Goal: Complete application form

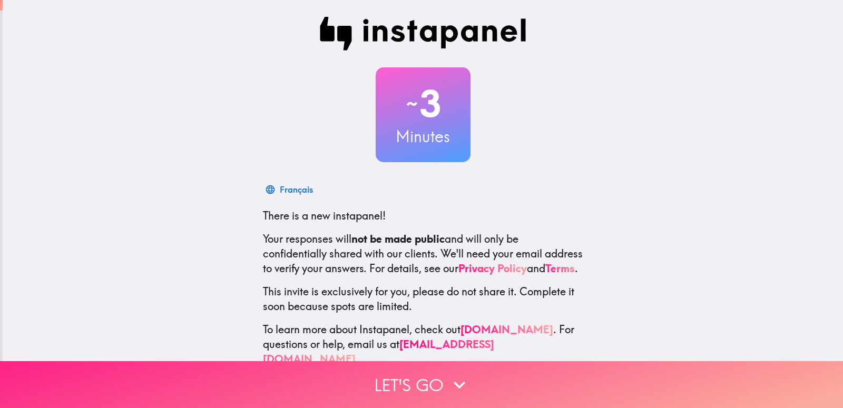
scroll to position [31, 0]
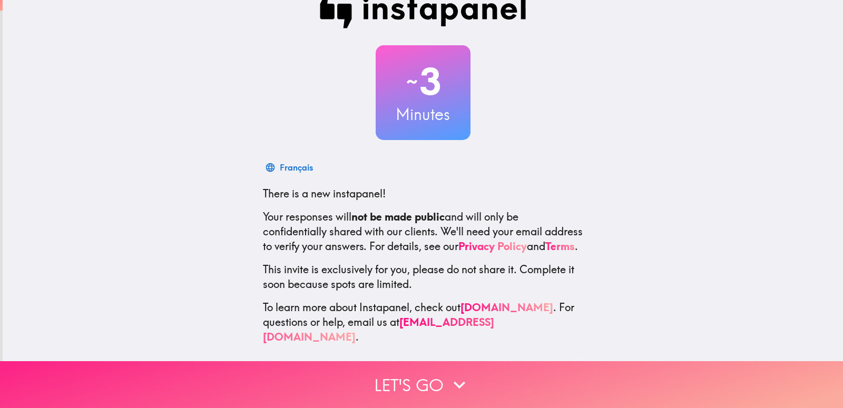
click at [407, 375] on button "Let's go" at bounding box center [421, 384] width 843 height 47
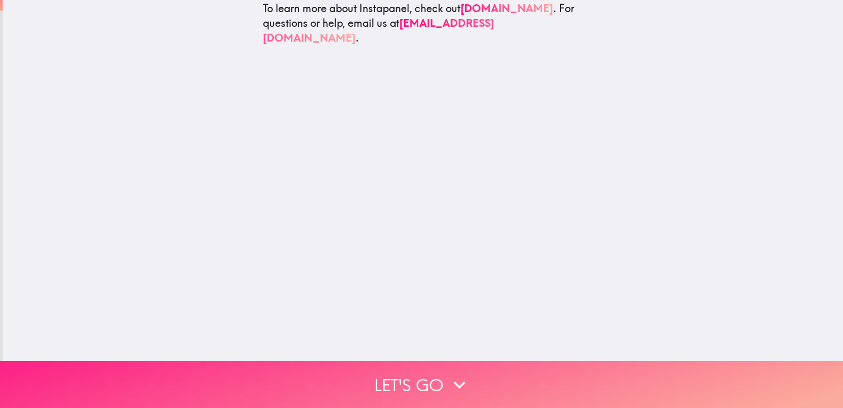
scroll to position [0, 0]
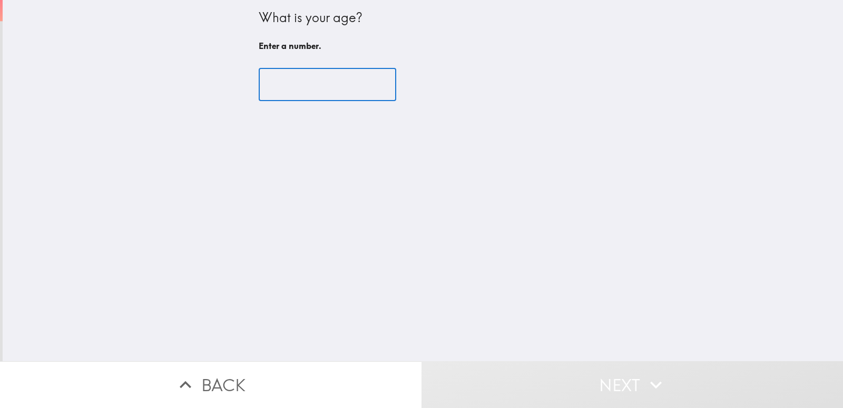
click at [336, 94] on input "number" at bounding box center [327, 84] width 137 height 33
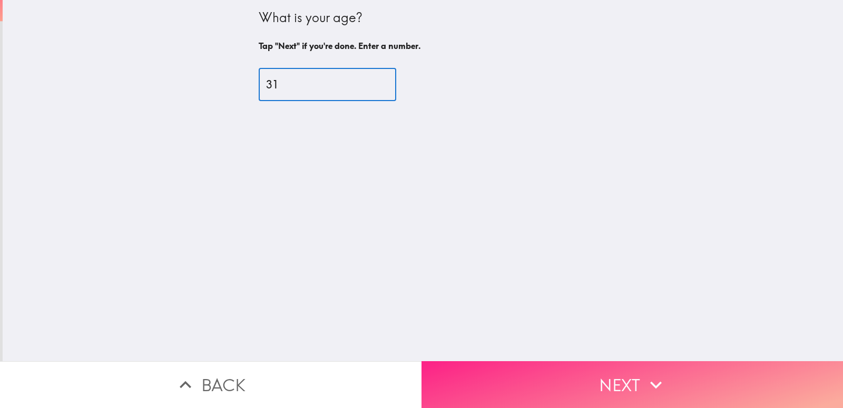
type input "31"
click at [632, 379] on button "Next" at bounding box center [631, 384] width 421 height 47
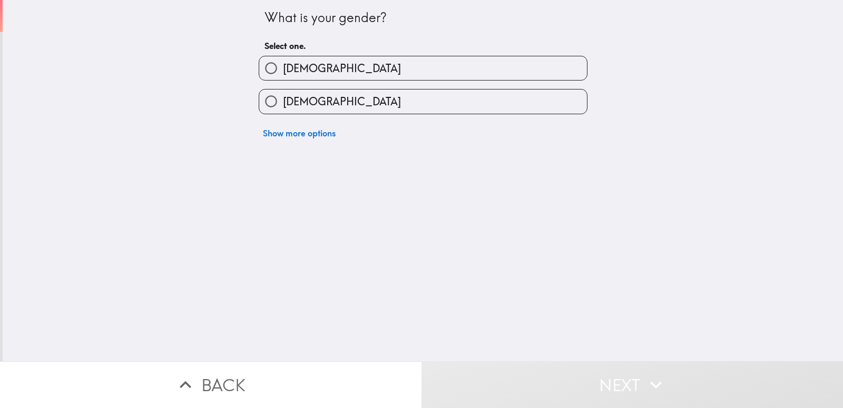
click at [312, 65] on label "[DEMOGRAPHIC_DATA]" at bounding box center [423, 68] width 328 height 24
click at [283, 65] on input "[DEMOGRAPHIC_DATA]" at bounding box center [271, 68] width 24 height 24
radio input "true"
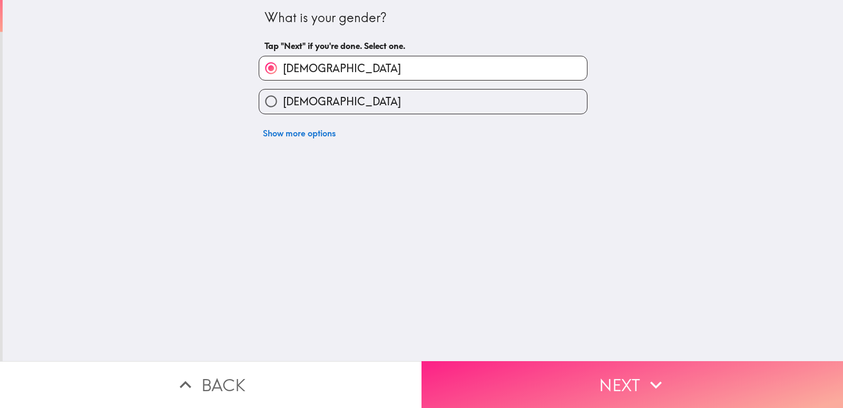
click at [585, 368] on button "Next" at bounding box center [631, 384] width 421 height 47
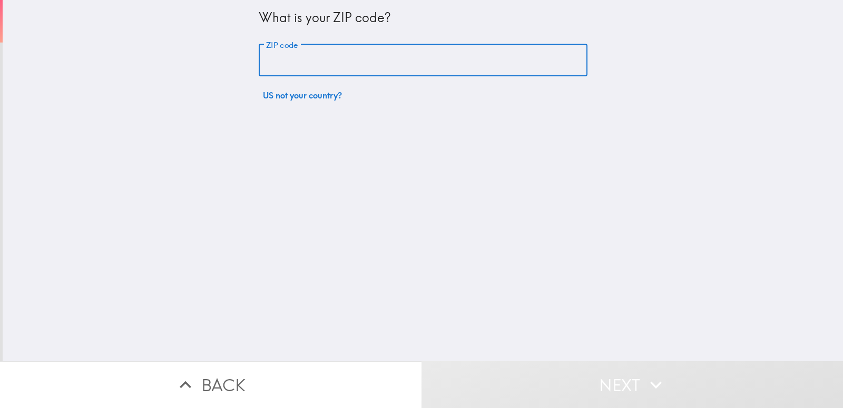
click at [313, 60] on input "ZIP code" at bounding box center [423, 60] width 329 height 33
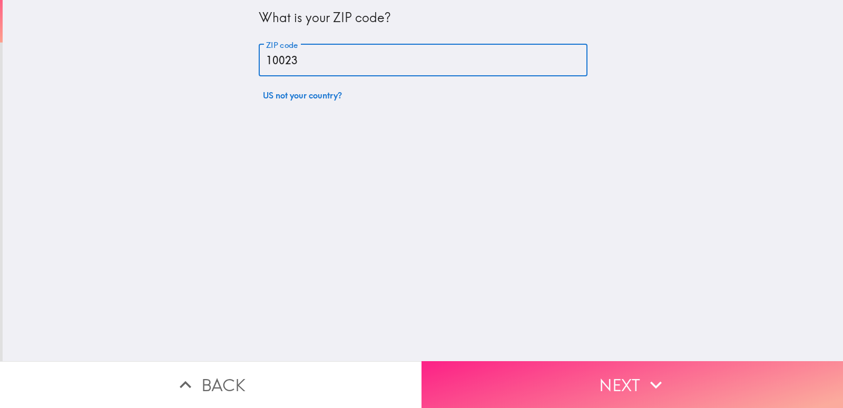
type input "10023"
click at [670, 376] on button "Next" at bounding box center [631, 384] width 421 height 47
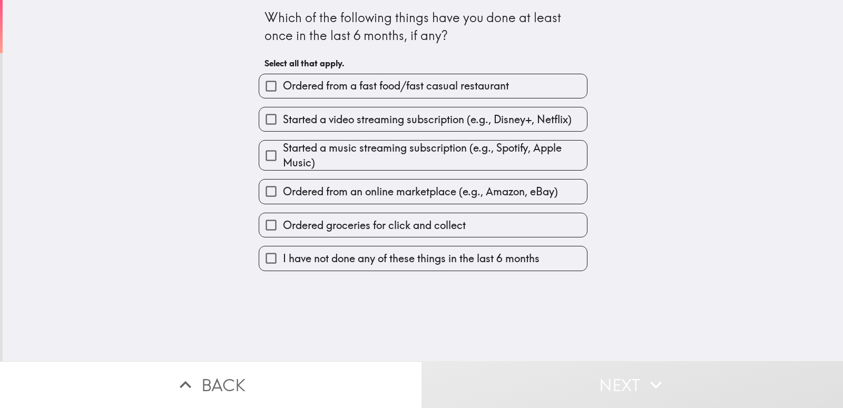
click at [429, 88] on span "Ordered from a fast food/fast casual restaurant" at bounding box center [396, 85] width 226 height 15
click at [283, 88] on input "Ordered from a fast food/fast casual restaurant" at bounding box center [271, 86] width 24 height 24
checkbox input "true"
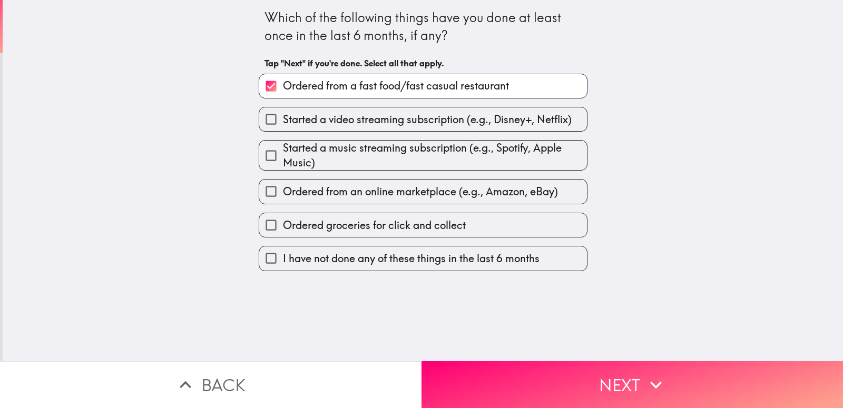
click at [438, 125] on span "Started a video streaming subscription (e.g., Disney+, Netflix)" at bounding box center [427, 119] width 289 height 15
click at [283, 125] on input "Started a video streaming subscription (e.g., Disney+, Netflix)" at bounding box center [271, 119] width 24 height 24
checkbox input "true"
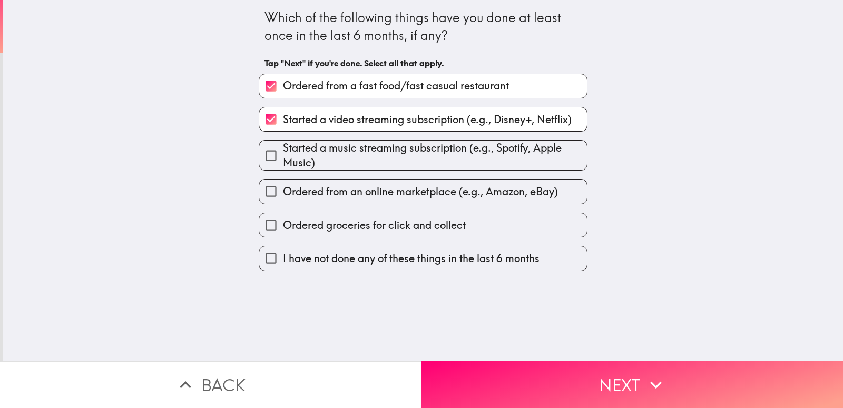
click at [420, 153] on span "Started a music streaming subscription (e.g., Spotify, Apple Music)" at bounding box center [435, 155] width 304 height 29
click at [283, 153] on input "Started a music streaming subscription (e.g., Spotify, Apple Music)" at bounding box center [271, 156] width 24 height 24
checkbox input "true"
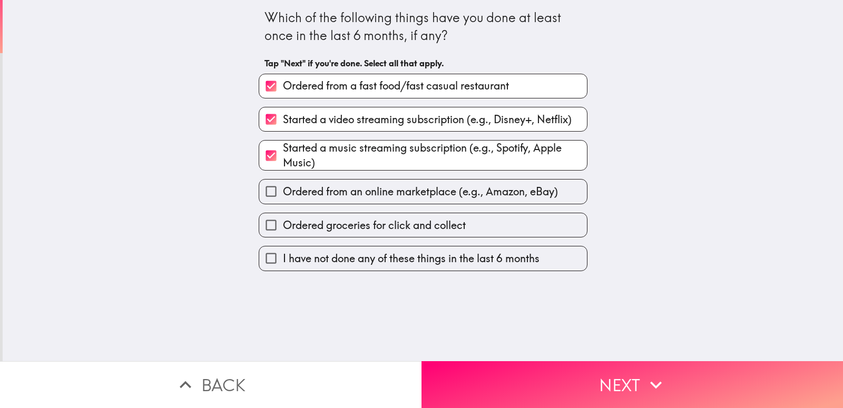
click at [415, 187] on span "Ordered from an online marketplace (e.g., Amazon, eBay)" at bounding box center [420, 191] width 275 height 15
click at [283, 187] on input "Ordered from an online marketplace (e.g., Amazon, eBay)" at bounding box center [271, 192] width 24 height 24
checkbox input "true"
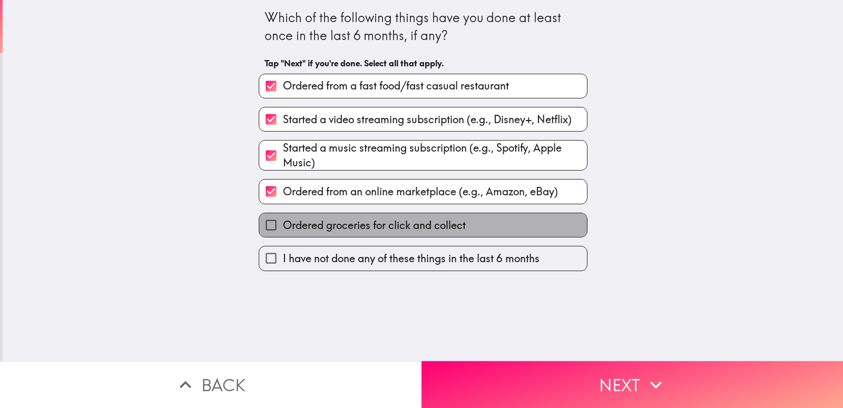
click at [424, 225] on span "Ordered groceries for click and collect" at bounding box center [374, 225] width 183 height 15
click at [283, 225] on input "Ordered groceries for click and collect" at bounding box center [271, 225] width 24 height 24
checkbox input "true"
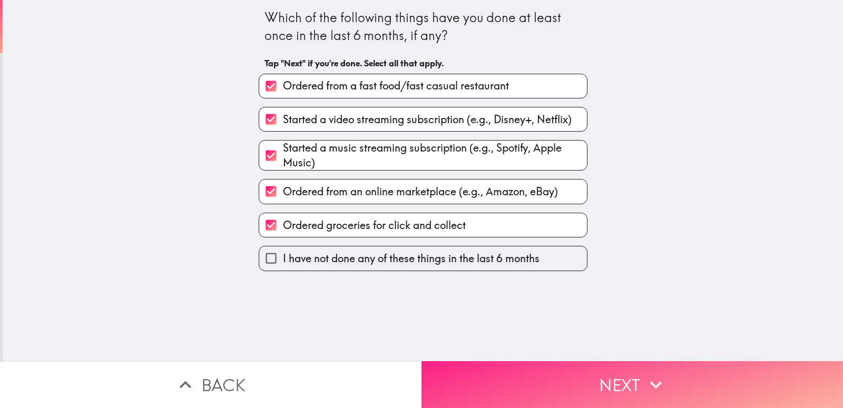
click at [554, 381] on button "Next" at bounding box center [631, 384] width 421 height 47
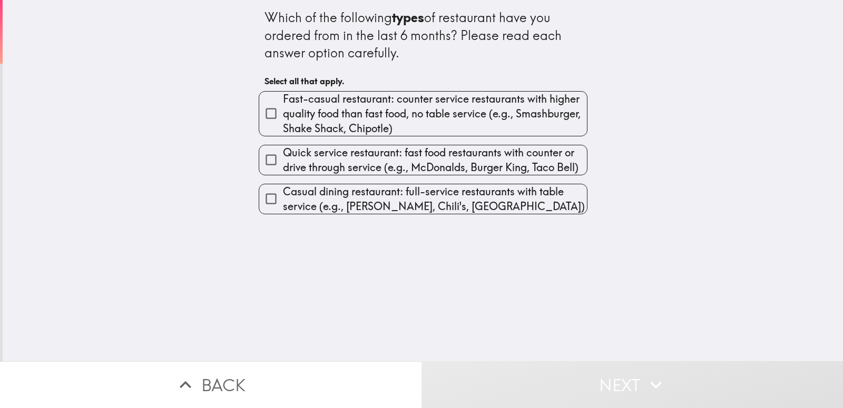
click at [427, 110] on span "Fast-casual restaurant: counter service restaurants with higher quality food th…" at bounding box center [435, 114] width 304 height 44
click at [283, 110] on input "Fast-casual restaurant: counter service restaurants with higher quality food th…" at bounding box center [271, 114] width 24 height 24
checkbox input "true"
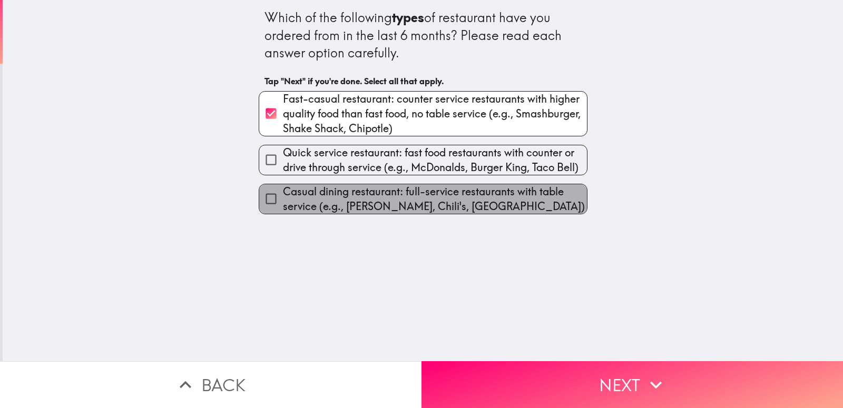
click at [436, 196] on span "Casual dining restaurant: full-service restaurants with table service (e.g., [P…" at bounding box center [435, 198] width 304 height 29
click at [283, 196] on input "Casual dining restaurant: full-service restaurants with table service (e.g., [P…" at bounding box center [271, 199] width 24 height 24
checkbox input "true"
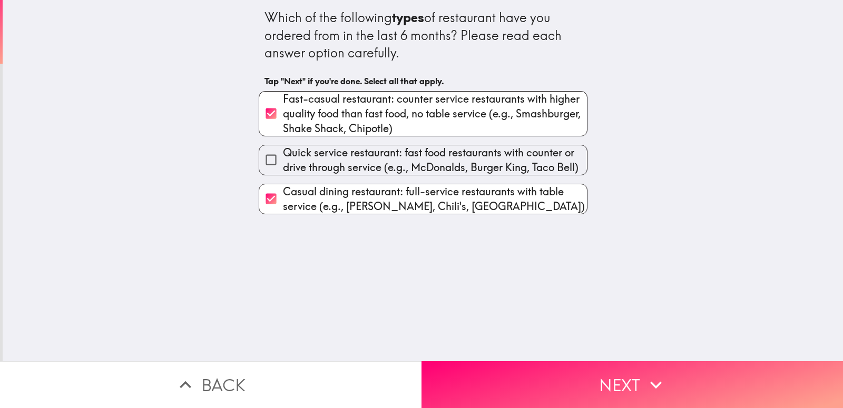
click at [442, 172] on span "Quick service restaurant: fast food restaurants with counter or drive through s…" at bounding box center [435, 159] width 304 height 29
click at [283, 172] on input "Quick service restaurant: fast food restaurants with counter or drive through s…" at bounding box center [271, 160] width 24 height 24
checkbox input "true"
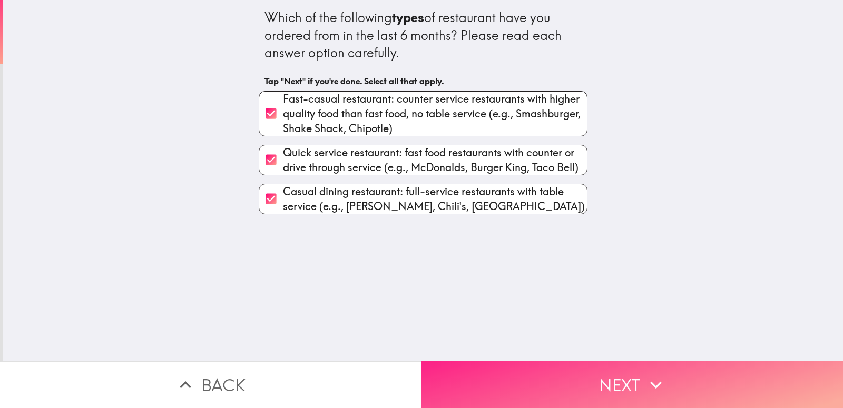
click at [587, 361] on button "Next" at bounding box center [631, 384] width 421 height 47
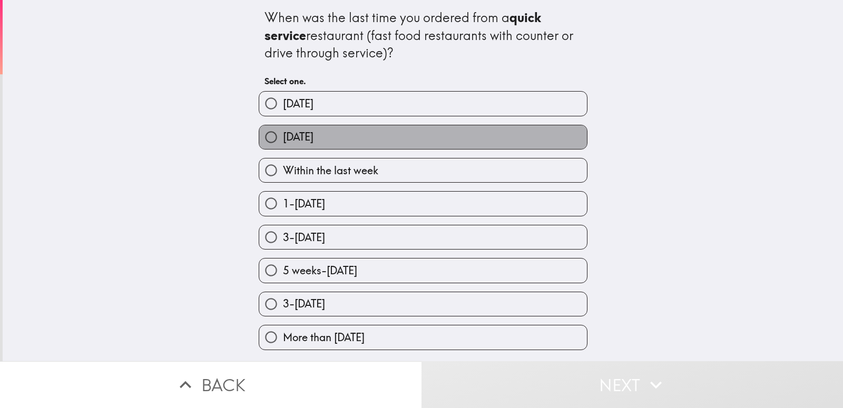
click at [313, 140] on span "[DATE]" at bounding box center [298, 137] width 31 height 15
click at [283, 140] on input "[DATE]" at bounding box center [271, 137] width 24 height 24
radio input "true"
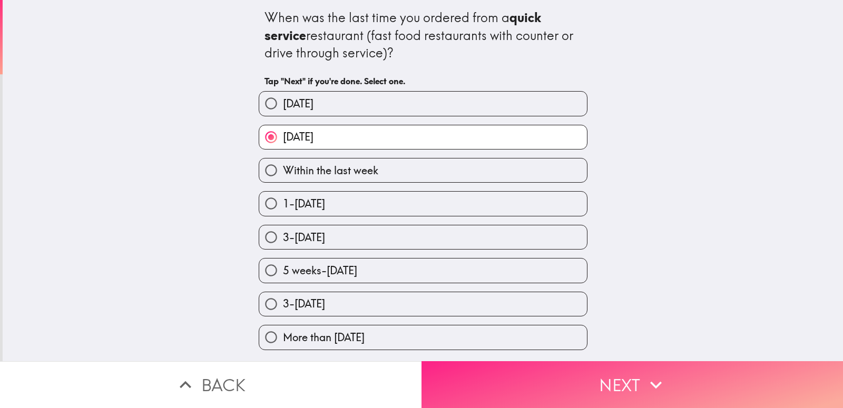
click at [519, 363] on button "Next" at bounding box center [631, 384] width 421 height 47
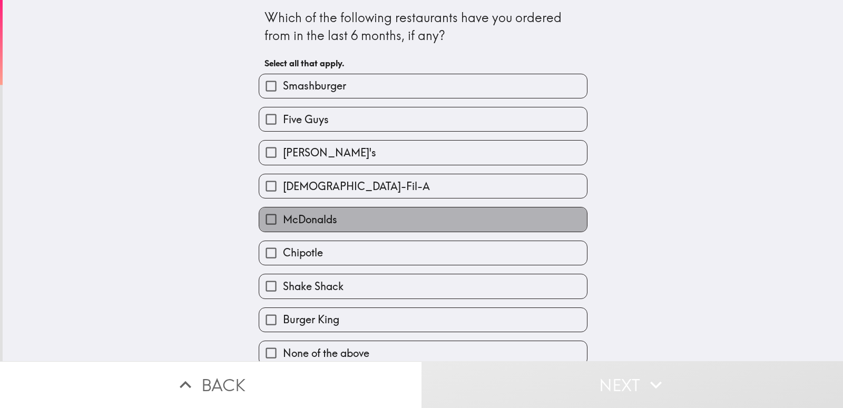
click at [436, 228] on label "McDonalds" at bounding box center [423, 220] width 328 height 24
click at [283, 228] on input "McDonalds" at bounding box center [271, 220] width 24 height 24
checkbox input "true"
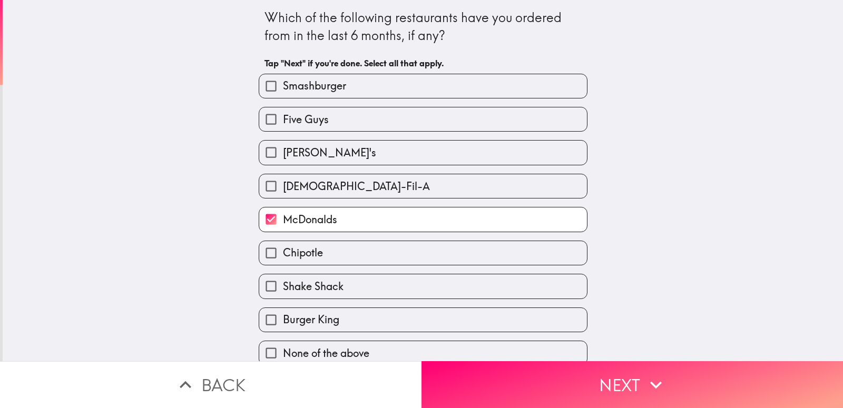
scroll to position [14, 0]
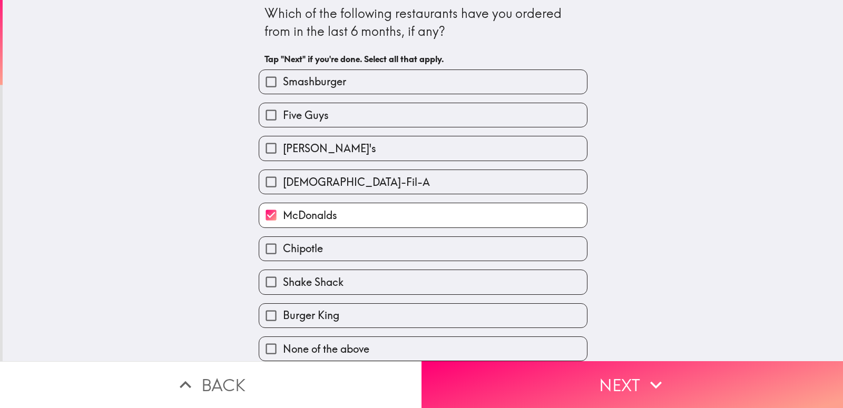
click at [329, 313] on span "Burger King" at bounding box center [311, 315] width 56 height 15
click at [283, 313] on input "Burger King" at bounding box center [271, 316] width 24 height 24
checkbox input "true"
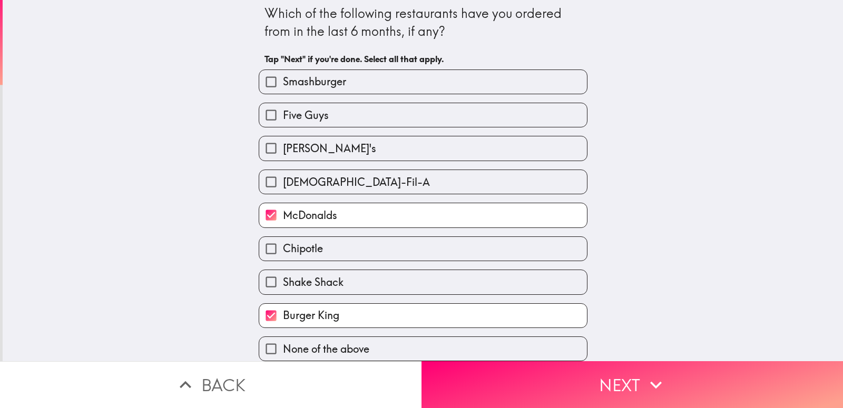
click at [324, 141] on label "[PERSON_NAME]'s" at bounding box center [423, 148] width 328 height 24
click at [283, 141] on input "[PERSON_NAME]'s" at bounding box center [271, 148] width 24 height 24
checkbox input "true"
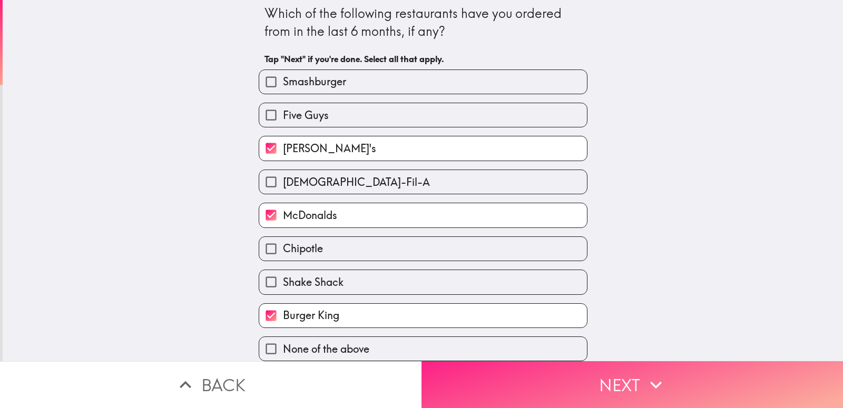
click at [540, 382] on button "Next" at bounding box center [631, 384] width 421 height 47
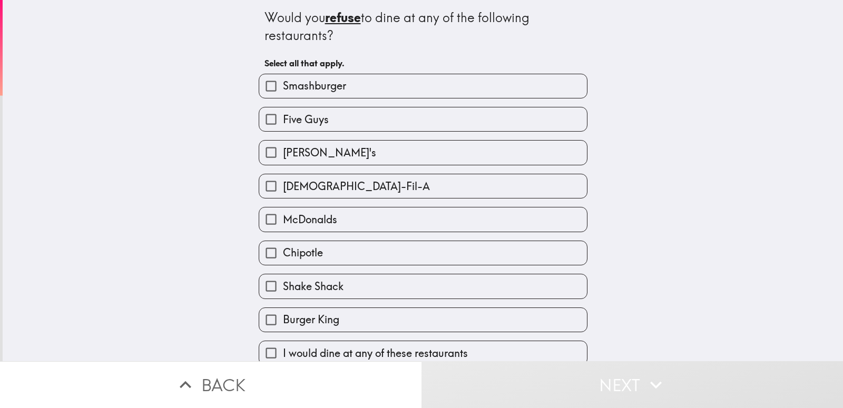
scroll to position [14, 0]
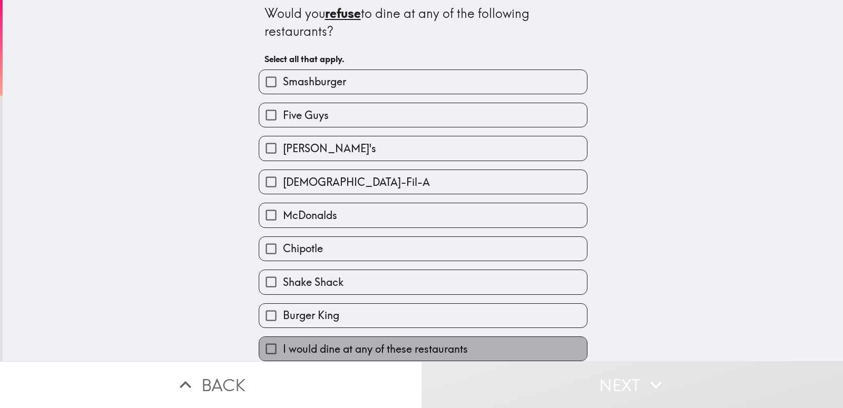
click at [384, 342] on span "I would dine at any of these restaurants" at bounding box center [375, 349] width 185 height 15
click at [283, 341] on input "I would dine at any of these restaurants" at bounding box center [271, 349] width 24 height 24
checkbox input "true"
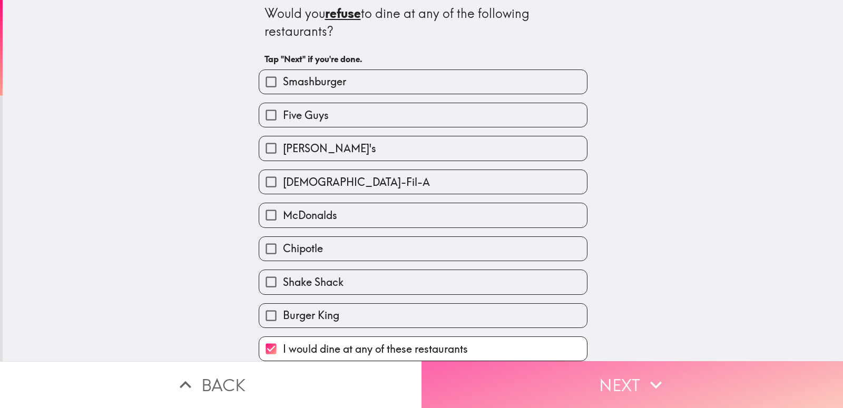
click at [587, 372] on button "Next" at bounding box center [631, 384] width 421 height 47
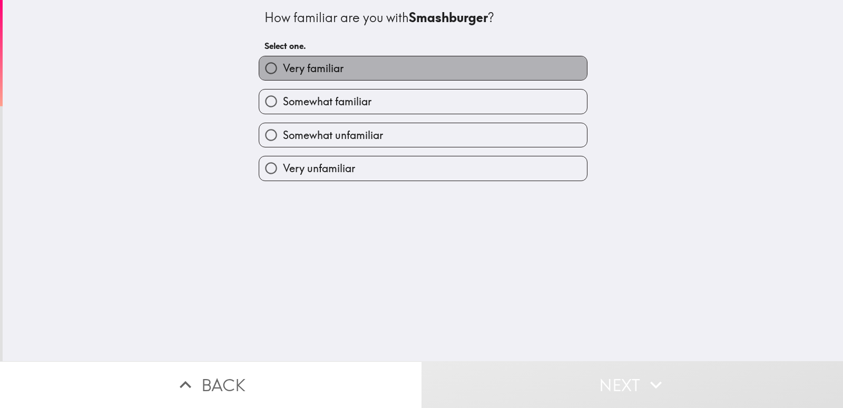
click at [353, 71] on label "Very familiar" at bounding box center [423, 68] width 328 height 24
click at [283, 71] on input "Very familiar" at bounding box center [271, 68] width 24 height 24
radio input "true"
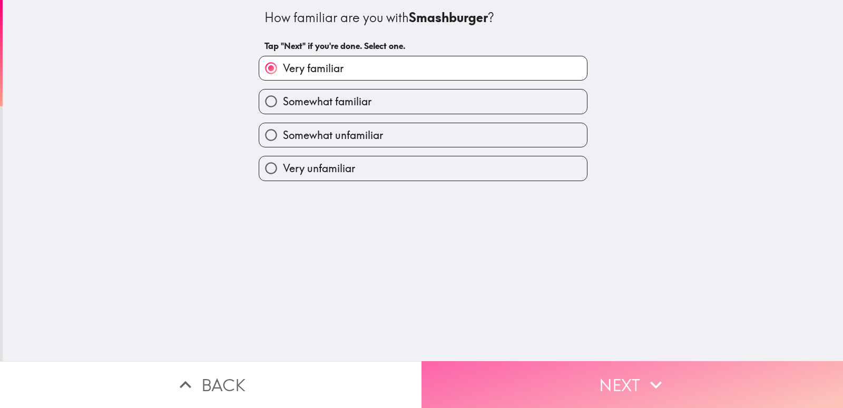
click at [559, 379] on button "Next" at bounding box center [631, 384] width 421 height 47
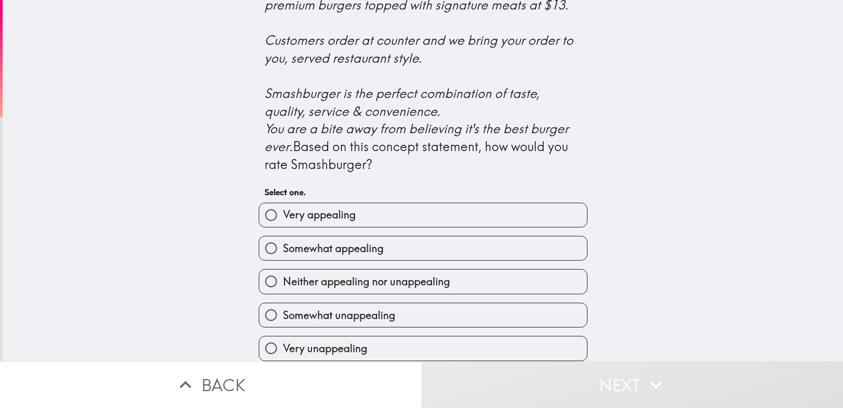
scroll to position [428, 0]
click at [359, 212] on label "Very appealing" at bounding box center [423, 215] width 328 height 24
click at [283, 212] on input "Very appealing" at bounding box center [271, 215] width 24 height 24
radio input "true"
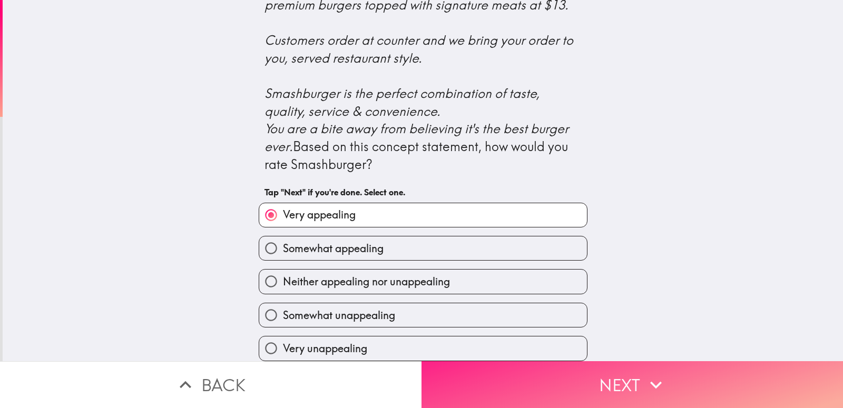
click at [581, 379] on button "Next" at bounding box center [631, 384] width 421 height 47
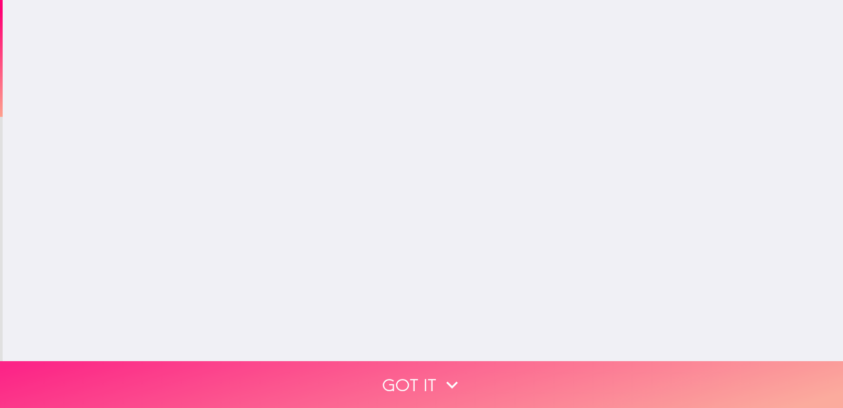
scroll to position [0, 0]
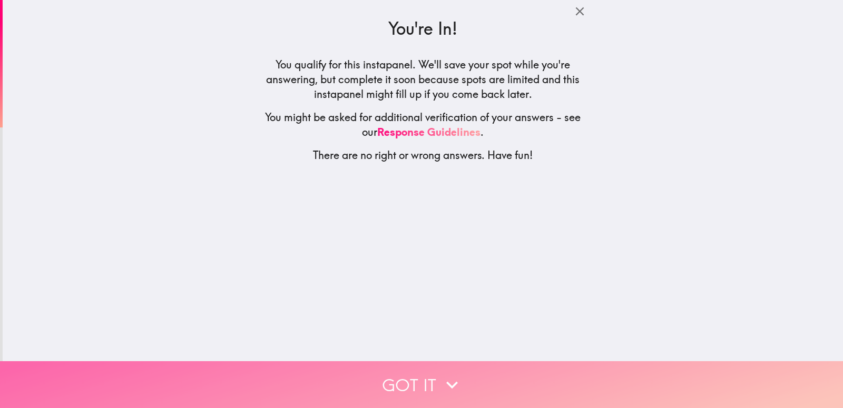
click at [581, 379] on button "Got it" at bounding box center [421, 384] width 843 height 47
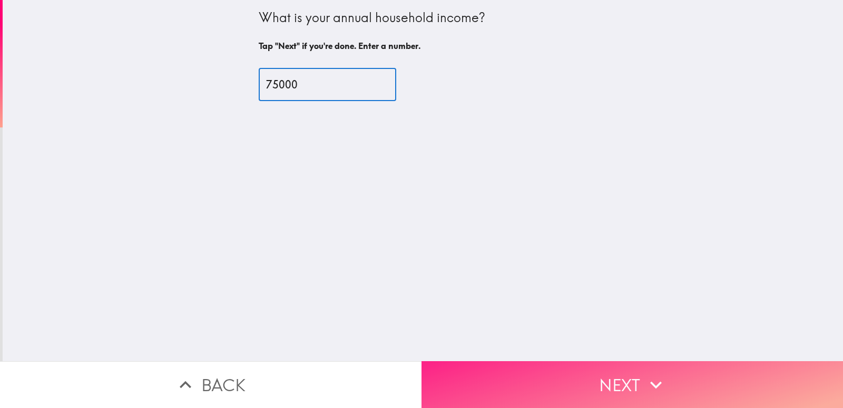
type input "75000"
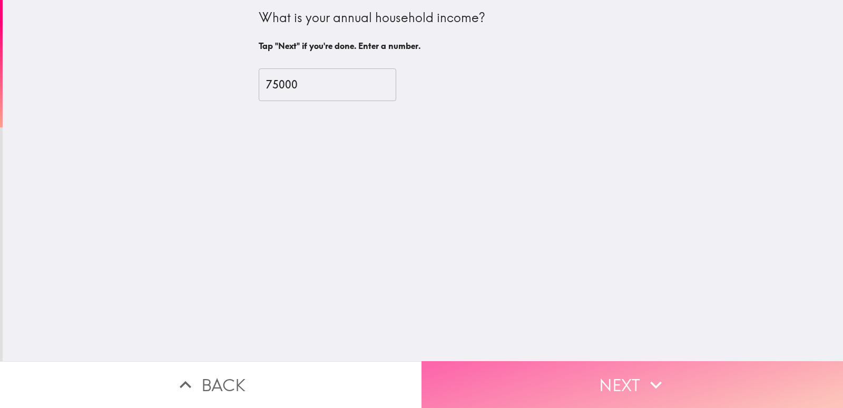
click at [606, 364] on button "Next" at bounding box center [631, 384] width 421 height 47
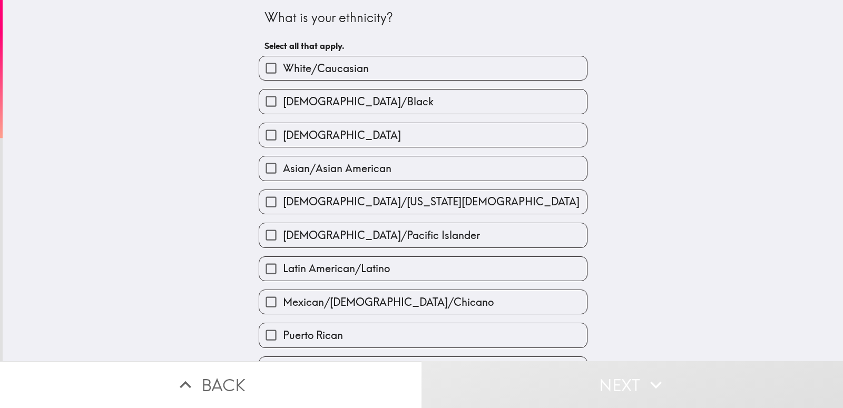
click at [368, 67] on label "White/Caucasian" at bounding box center [423, 68] width 328 height 24
click at [283, 67] on input "White/Caucasian" at bounding box center [271, 68] width 24 height 24
checkbox input "true"
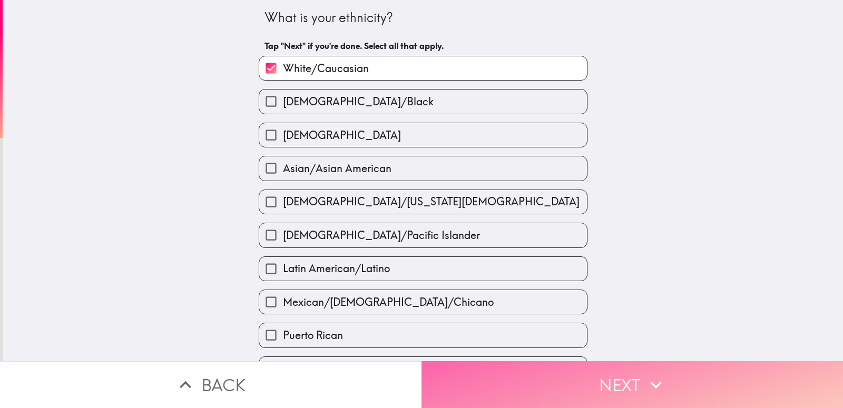
click at [584, 378] on button "Next" at bounding box center [631, 384] width 421 height 47
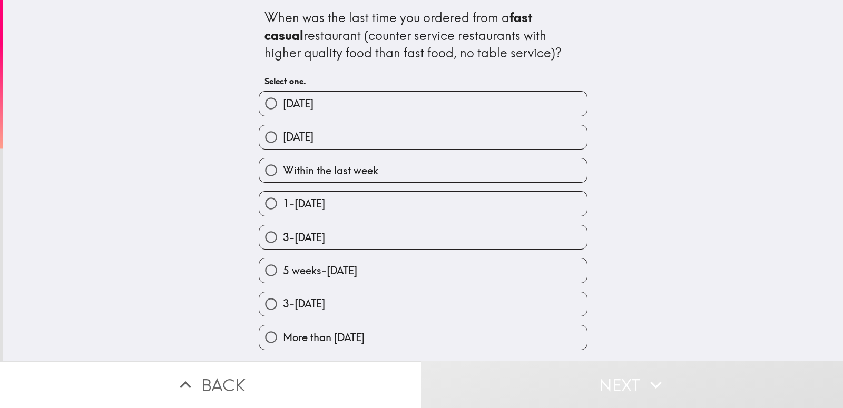
click at [325, 141] on label "[DATE]" at bounding box center [423, 137] width 328 height 24
click at [283, 141] on input "[DATE]" at bounding box center [271, 137] width 24 height 24
radio input "true"
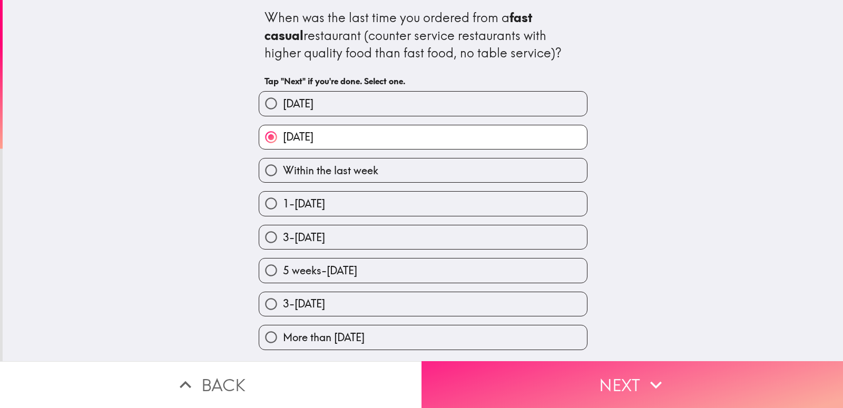
click at [611, 377] on button "Next" at bounding box center [631, 384] width 421 height 47
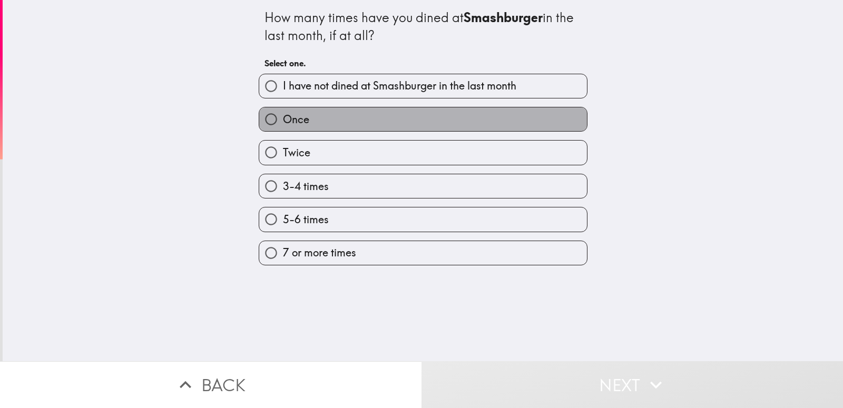
click at [315, 129] on label "Once" at bounding box center [423, 119] width 328 height 24
click at [283, 129] on input "Once" at bounding box center [271, 119] width 24 height 24
radio input "true"
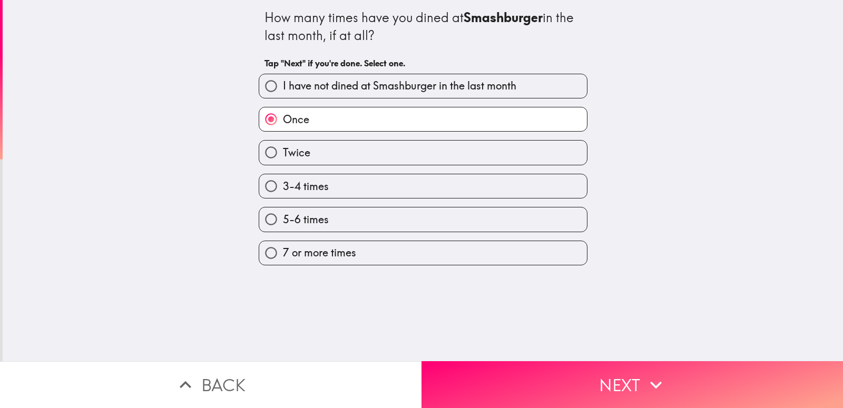
click at [420, 86] on span "I have not dined at Smashburger in the last month" at bounding box center [399, 85] width 233 height 15
click at [283, 86] on input "I have not dined at Smashburger in the last month" at bounding box center [271, 86] width 24 height 24
radio input "true"
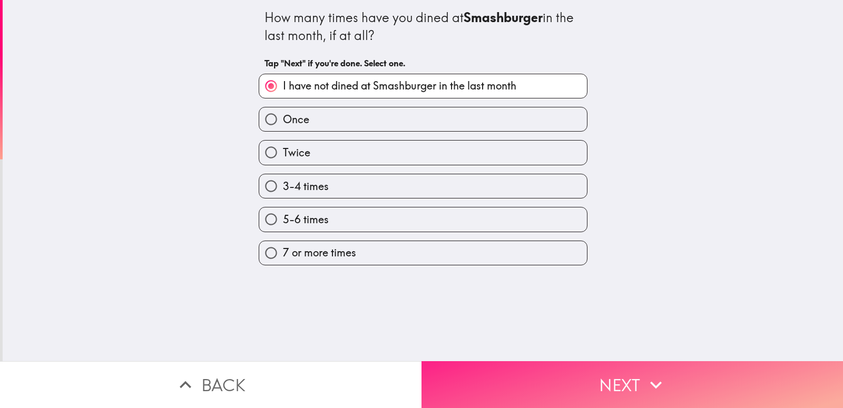
click at [614, 385] on button "Next" at bounding box center [631, 384] width 421 height 47
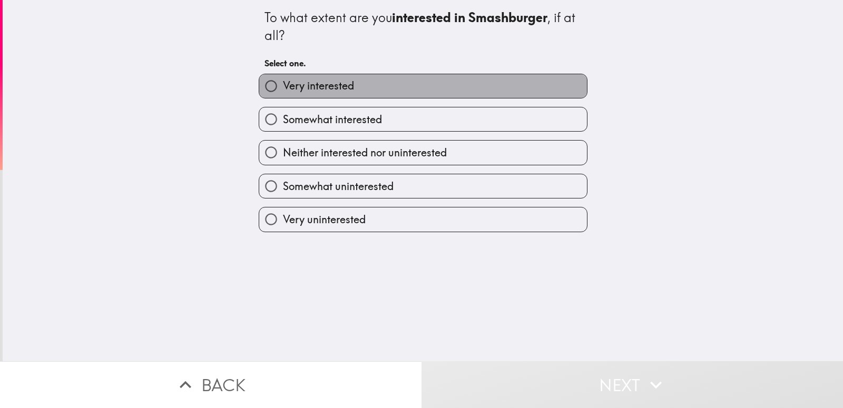
click at [431, 91] on label "Very interested" at bounding box center [423, 86] width 328 height 24
click at [283, 91] on input "Very interested" at bounding box center [271, 86] width 24 height 24
radio input "true"
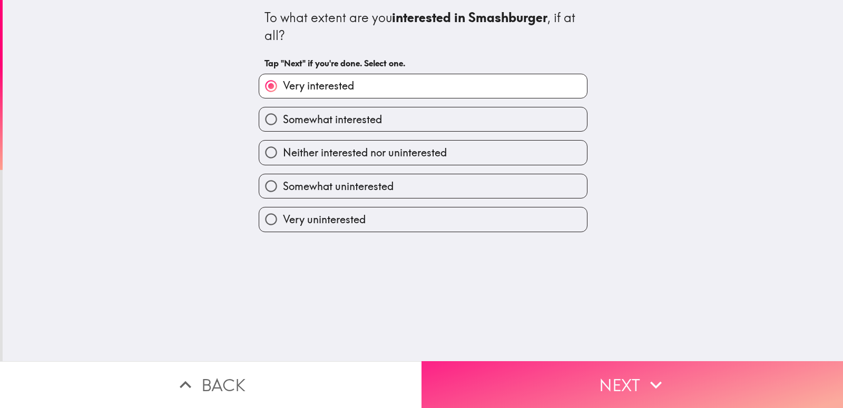
click at [554, 386] on button "Next" at bounding box center [631, 384] width 421 height 47
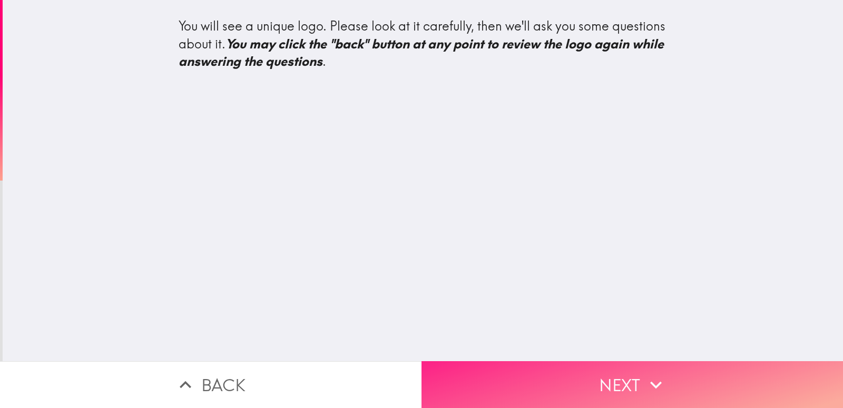
click at [595, 361] on button "Next" at bounding box center [631, 384] width 421 height 47
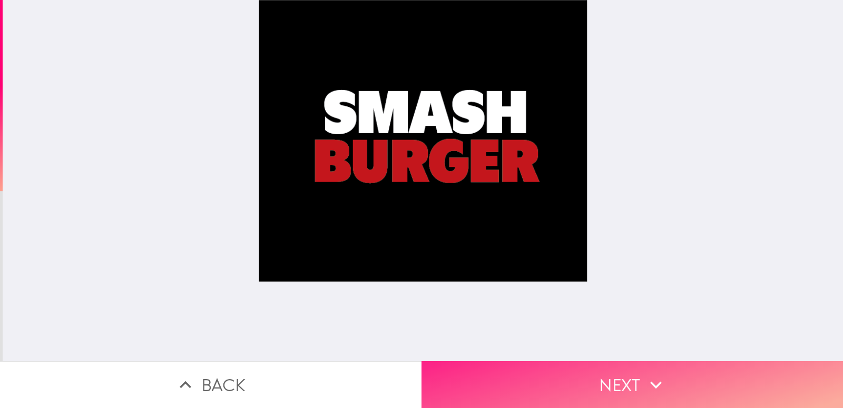
click at [623, 377] on button "Next" at bounding box center [631, 384] width 421 height 47
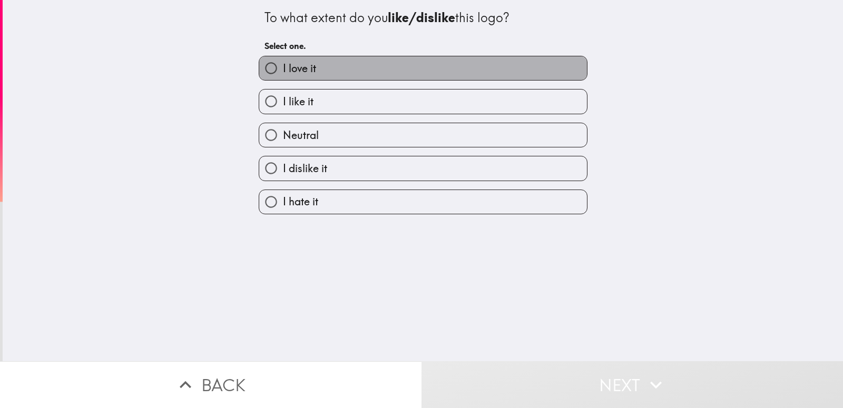
click at [449, 72] on label "I love it" at bounding box center [423, 68] width 328 height 24
click at [283, 72] on input "I love it" at bounding box center [271, 68] width 24 height 24
radio input "true"
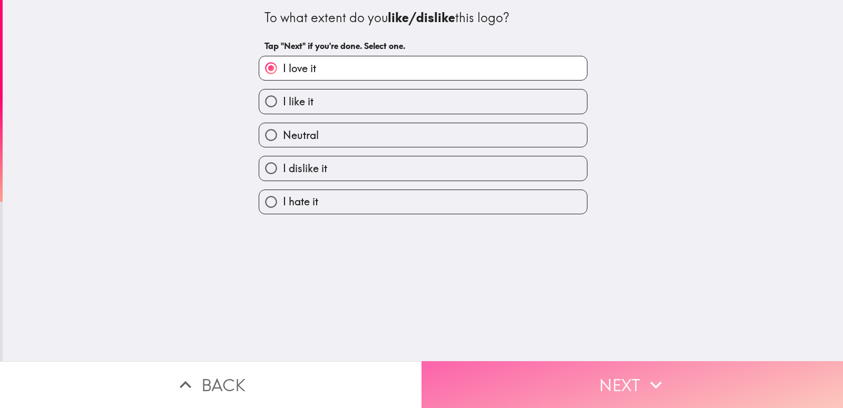
click at [526, 370] on button "Next" at bounding box center [631, 384] width 421 height 47
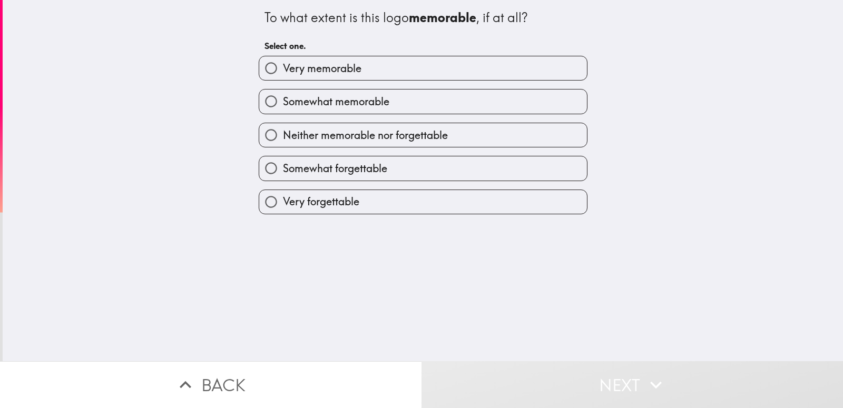
click at [376, 54] on div "Very memorable" at bounding box center [418, 63] width 337 height 33
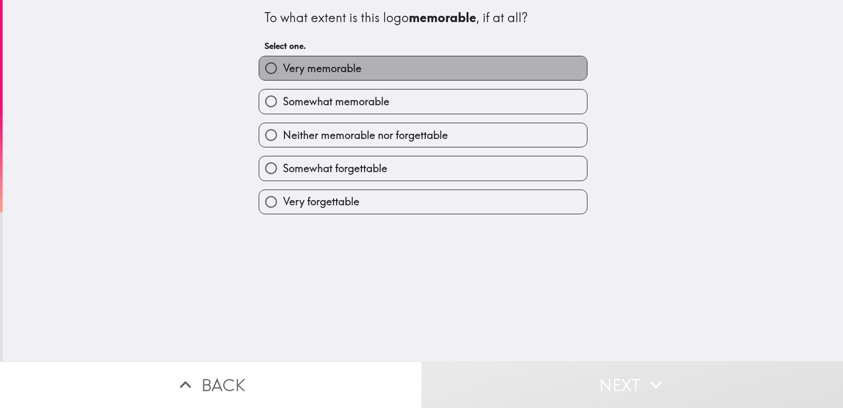
click at [372, 68] on label "Very memorable" at bounding box center [423, 68] width 328 height 24
click at [283, 68] on input "Very memorable" at bounding box center [271, 68] width 24 height 24
radio input "true"
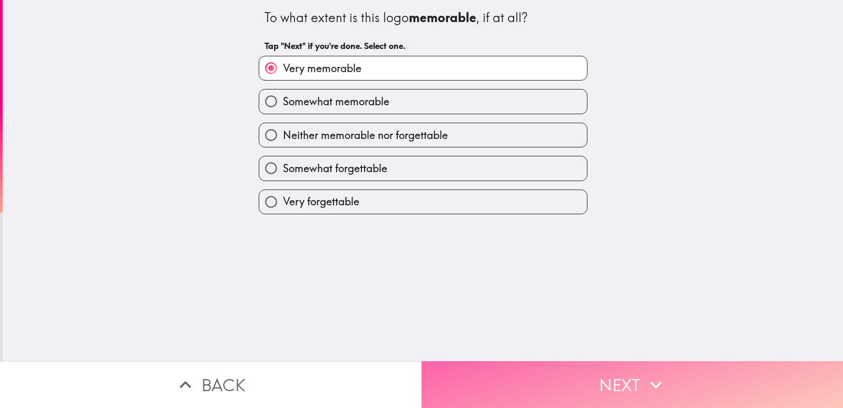
click at [603, 375] on button "Next" at bounding box center [631, 384] width 421 height 47
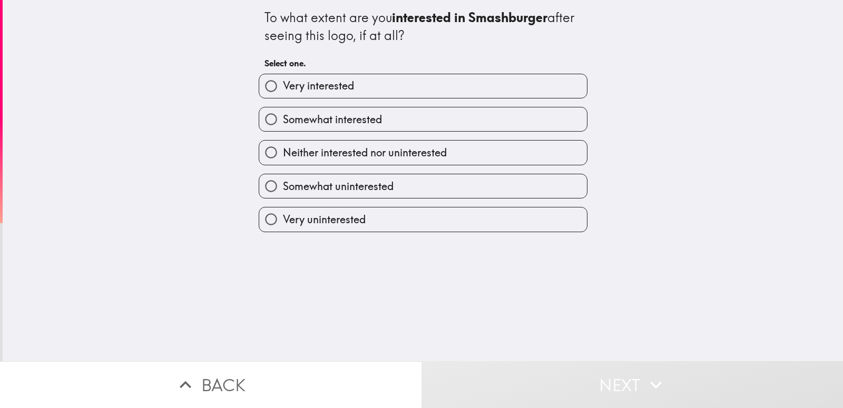
click at [418, 95] on label "Very interested" at bounding box center [423, 86] width 328 height 24
click at [283, 95] on input "Very interested" at bounding box center [271, 86] width 24 height 24
radio input "true"
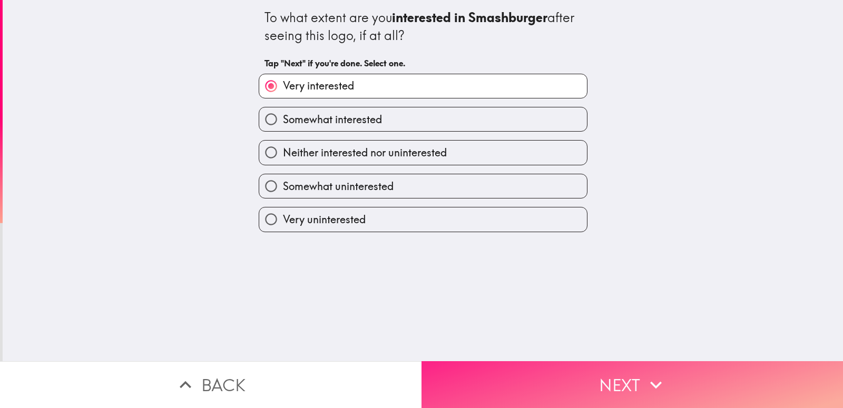
click at [570, 383] on button "Next" at bounding box center [631, 384] width 421 height 47
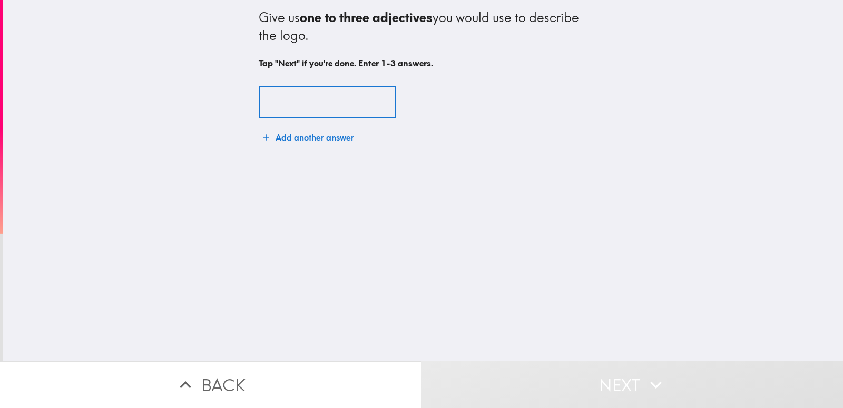
click at [379, 104] on input "text" at bounding box center [327, 102] width 137 height 33
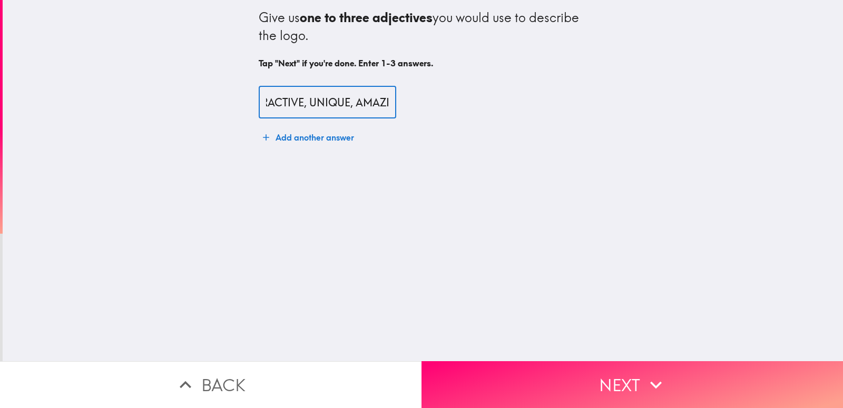
scroll to position [0, 30]
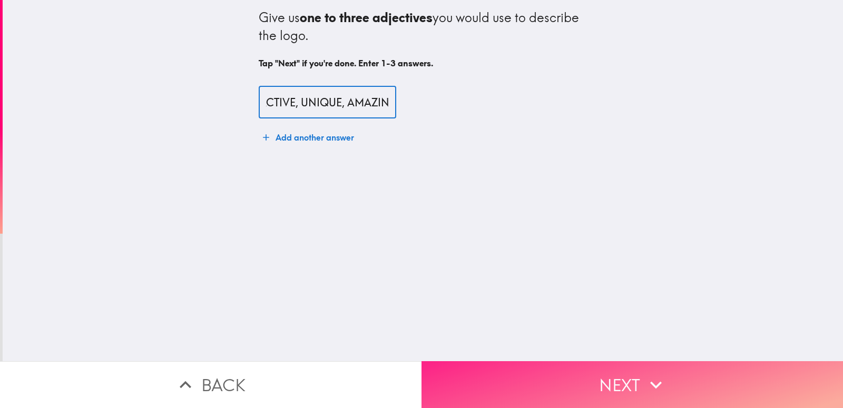
type input "ATTRACTIVE, UNIQUE, AMAZING"
click at [687, 371] on button "Next" at bounding box center [631, 384] width 421 height 47
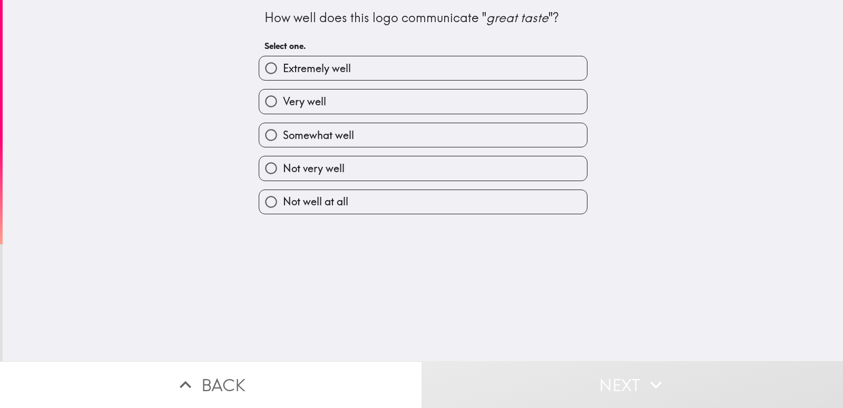
click at [436, 60] on label "Extremely well" at bounding box center [423, 68] width 328 height 24
click at [283, 60] on input "Extremely well" at bounding box center [271, 68] width 24 height 24
radio input "true"
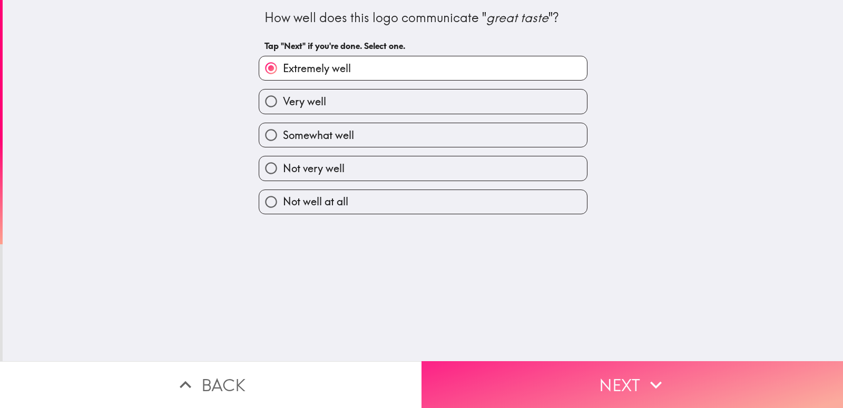
click at [574, 393] on button "Next" at bounding box center [631, 384] width 421 height 47
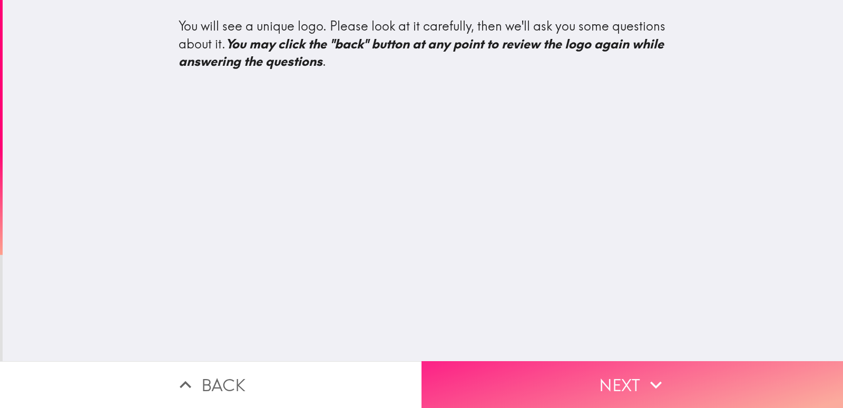
click at [630, 373] on button "Next" at bounding box center [631, 384] width 421 height 47
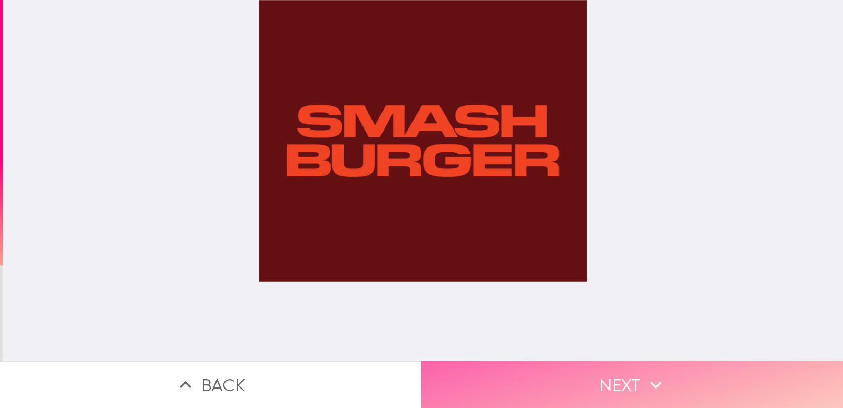
click at [604, 372] on button "Next" at bounding box center [631, 384] width 421 height 47
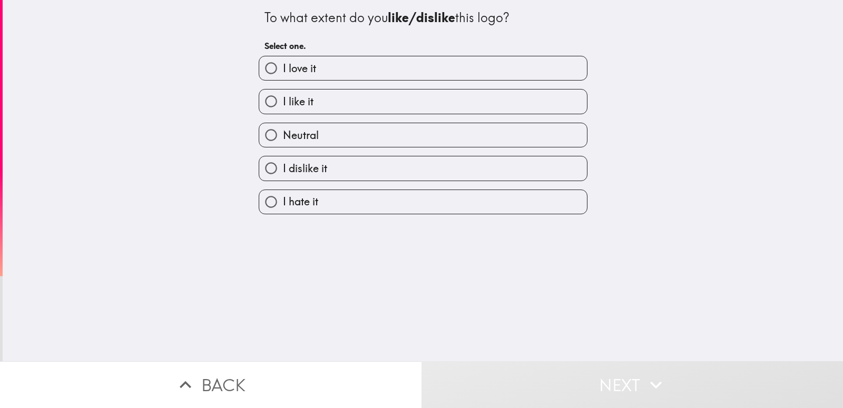
click at [378, 70] on label "I love it" at bounding box center [423, 68] width 328 height 24
click at [283, 70] on input "I love it" at bounding box center [271, 68] width 24 height 24
radio input "true"
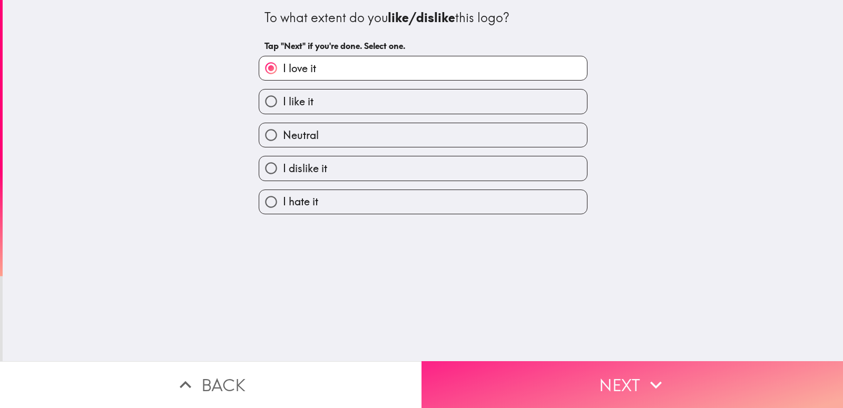
click at [604, 370] on button "Next" at bounding box center [631, 384] width 421 height 47
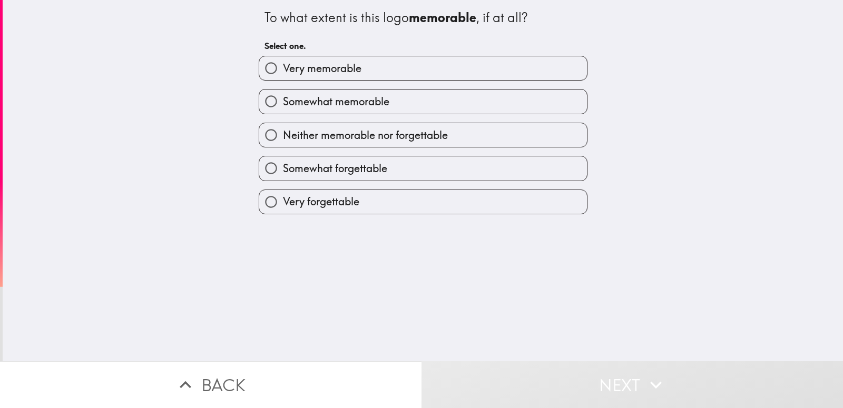
click at [399, 83] on div "Somewhat memorable" at bounding box center [418, 97] width 337 height 33
click at [401, 106] on label "Somewhat memorable" at bounding box center [423, 102] width 328 height 24
click at [283, 106] on input "Somewhat memorable" at bounding box center [271, 102] width 24 height 24
radio input "true"
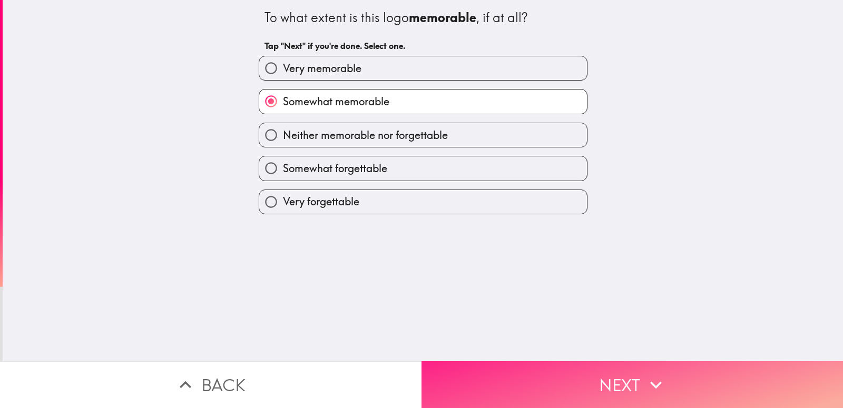
click at [538, 369] on button "Next" at bounding box center [631, 384] width 421 height 47
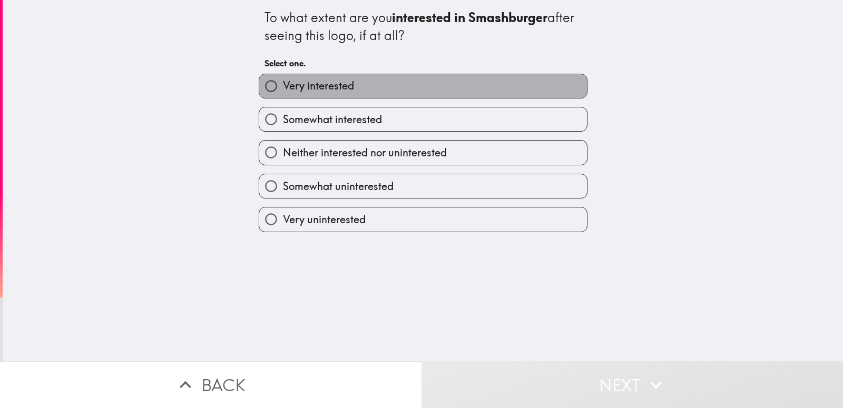
click at [398, 93] on label "Very interested" at bounding box center [423, 86] width 328 height 24
click at [283, 93] on input "Very interested" at bounding box center [271, 86] width 24 height 24
radio input "true"
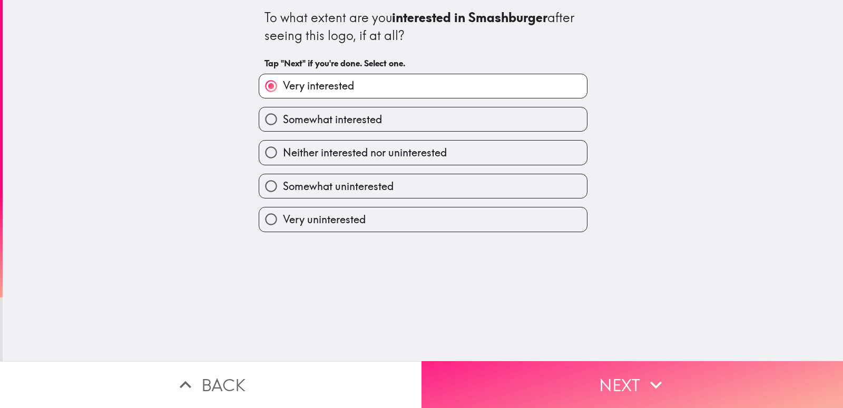
click at [600, 371] on button "Next" at bounding box center [631, 384] width 421 height 47
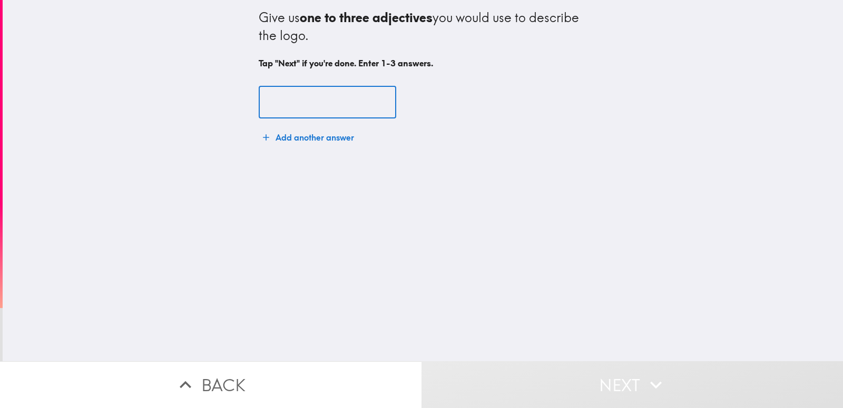
click at [380, 98] on input "text" at bounding box center [327, 102] width 137 height 33
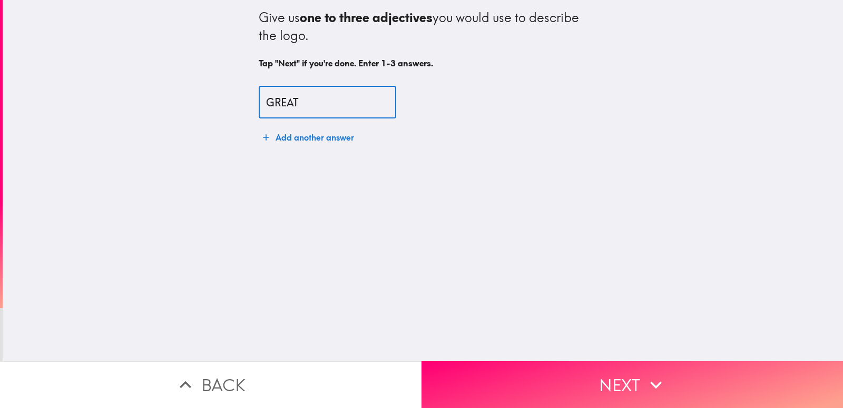
type input "GREAT"
click at [313, 136] on button "Add another answer" at bounding box center [309, 137] width 100 height 21
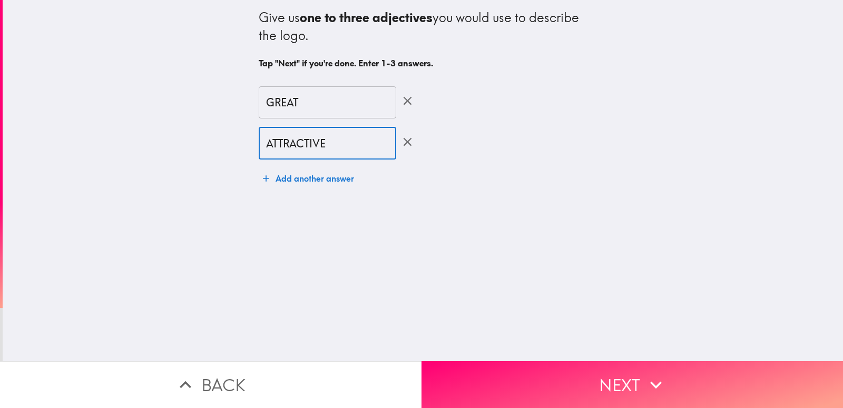
type input "ATTRACTIVE"
click at [300, 186] on button "Add another answer" at bounding box center [309, 178] width 100 height 21
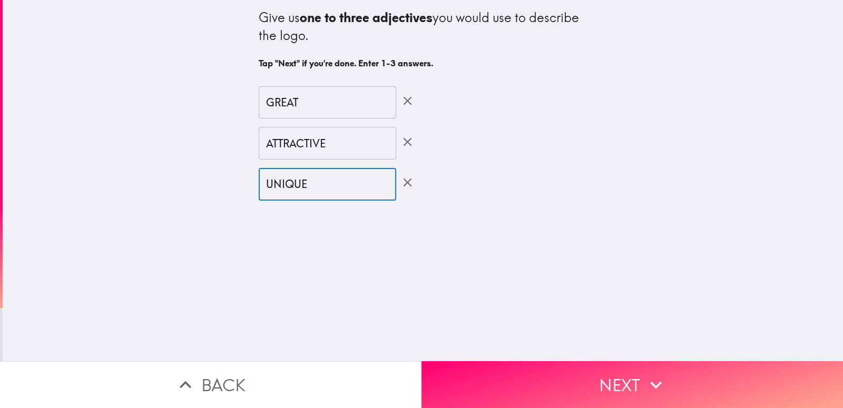
type input "UNIQUE"
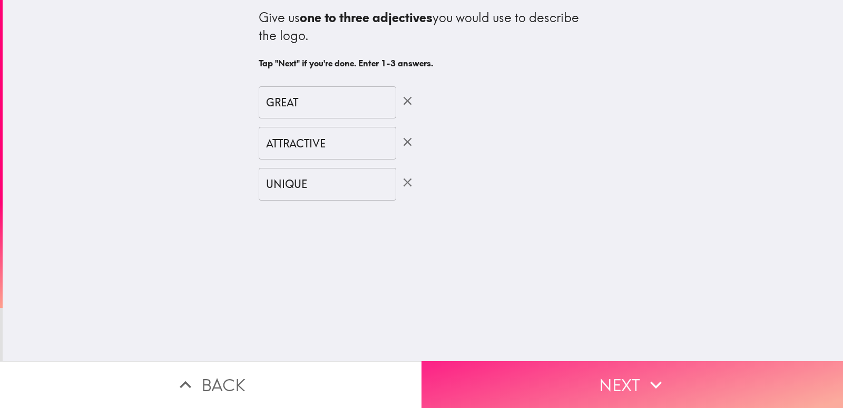
drag, startPoint x: 557, startPoint y: 343, endPoint x: 570, endPoint y: 378, distance: 37.9
click at [569, 366] on div "Give us one to three adjectives you would use to describe the logo. Tap "Next" …" at bounding box center [421, 204] width 843 height 408
click at [570, 378] on button "Next" at bounding box center [631, 384] width 421 height 47
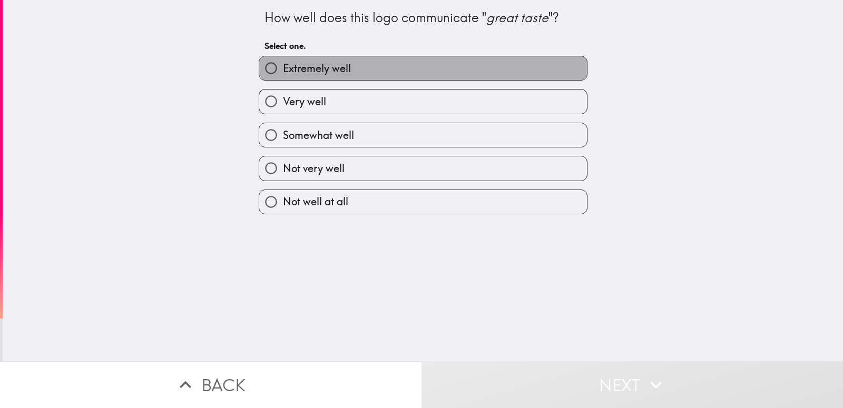
click at [423, 65] on label "Extremely well" at bounding box center [423, 68] width 328 height 24
click at [283, 65] on input "Extremely well" at bounding box center [271, 68] width 24 height 24
radio input "true"
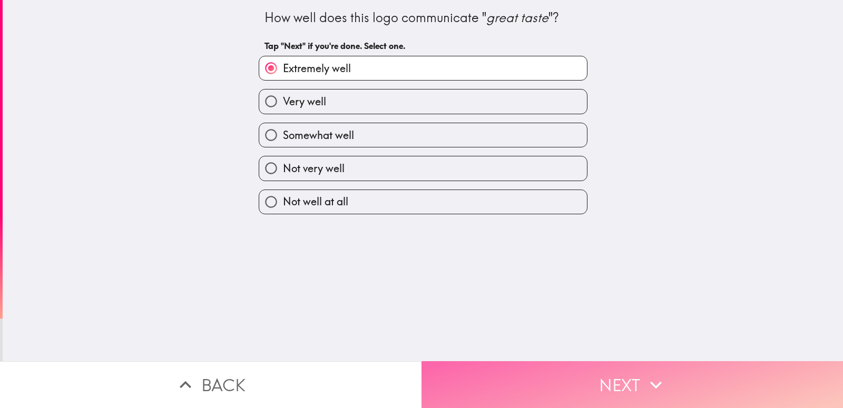
click at [549, 369] on button "Next" at bounding box center [631, 384] width 421 height 47
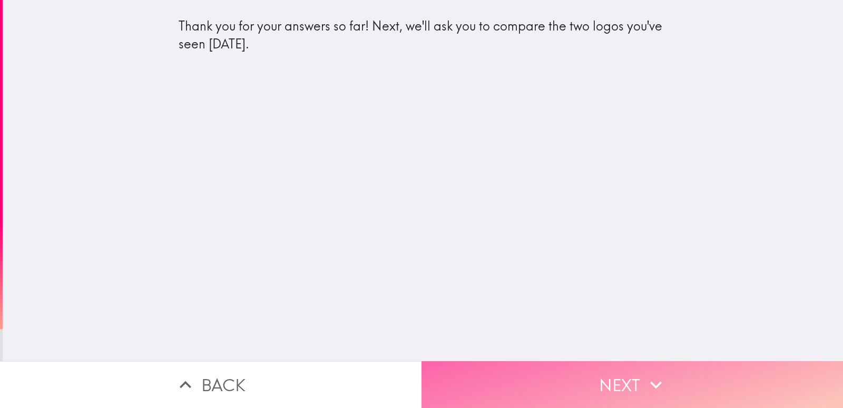
click at [583, 370] on button "Next" at bounding box center [631, 384] width 421 height 47
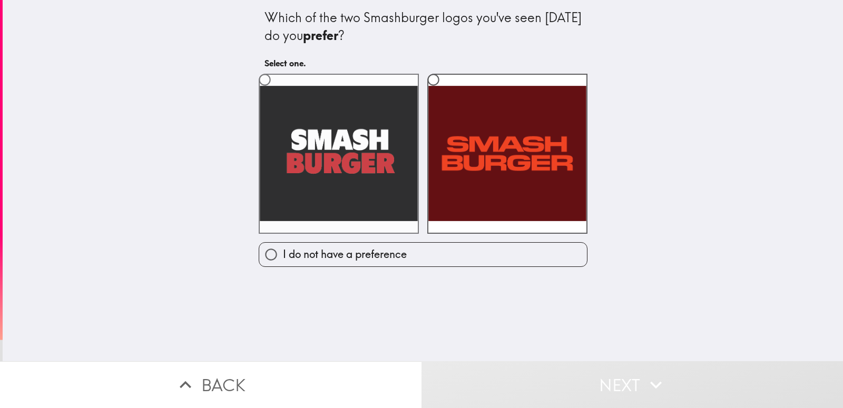
click at [341, 129] on label at bounding box center [339, 154] width 160 height 160
click at [277, 92] on input "radio" at bounding box center [265, 80] width 24 height 24
radio input "true"
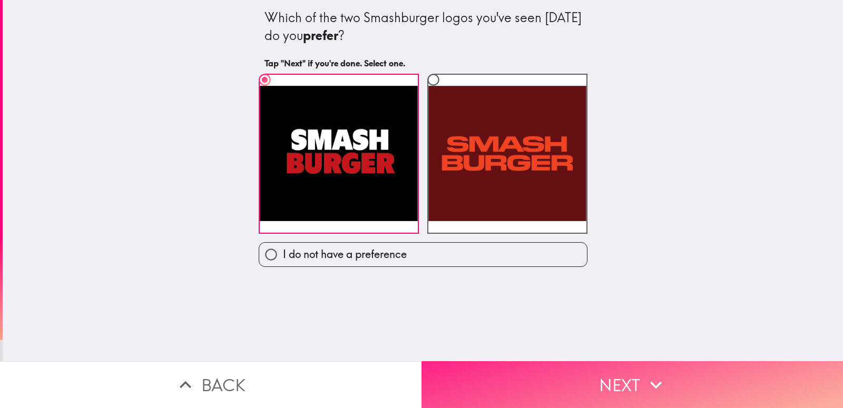
click at [610, 374] on button "Next" at bounding box center [631, 384] width 421 height 47
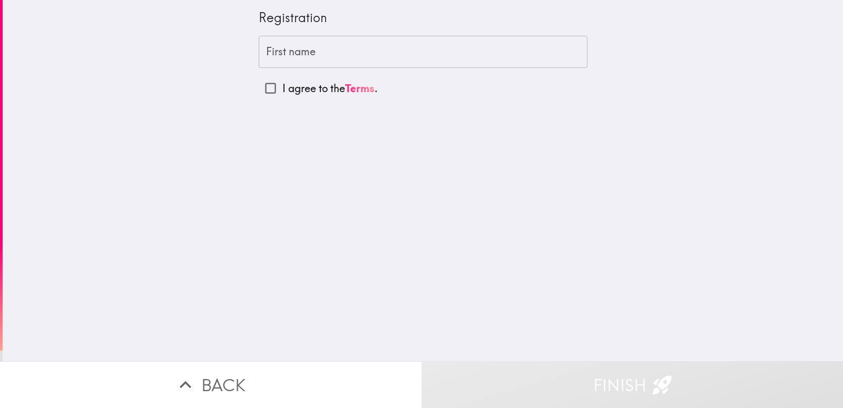
click at [379, 61] on input "First name" at bounding box center [423, 52] width 329 height 33
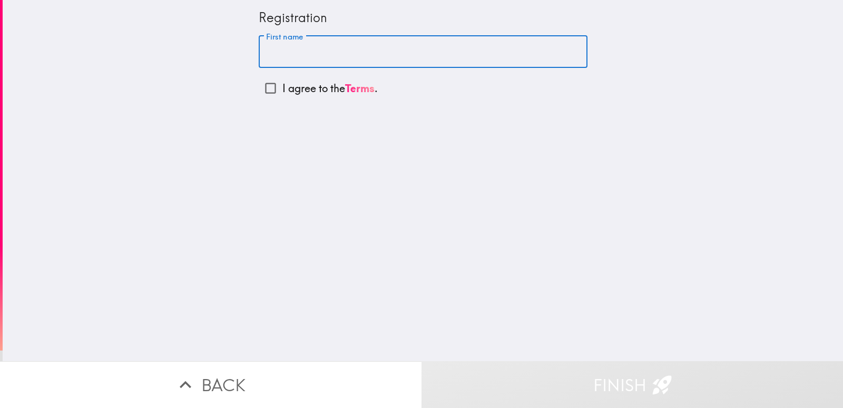
type input "H"
type input "j"
type input "[PERSON_NAME]"
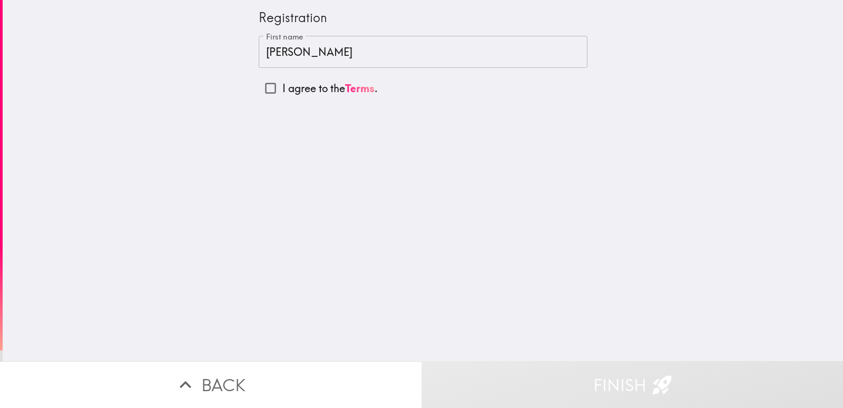
click at [301, 91] on p "I agree to the Terms ." at bounding box center [329, 88] width 95 height 15
click at [282, 91] on input "I agree to the Terms ." at bounding box center [271, 88] width 24 height 24
checkbox input "true"
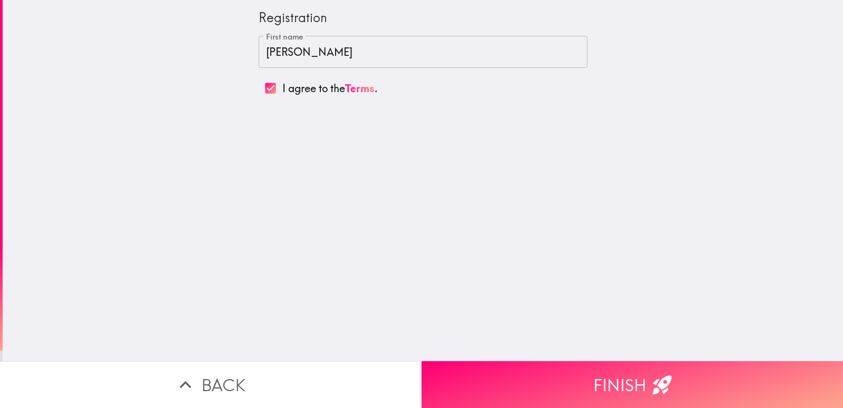
click at [315, 60] on input "[PERSON_NAME]" at bounding box center [423, 52] width 329 height 33
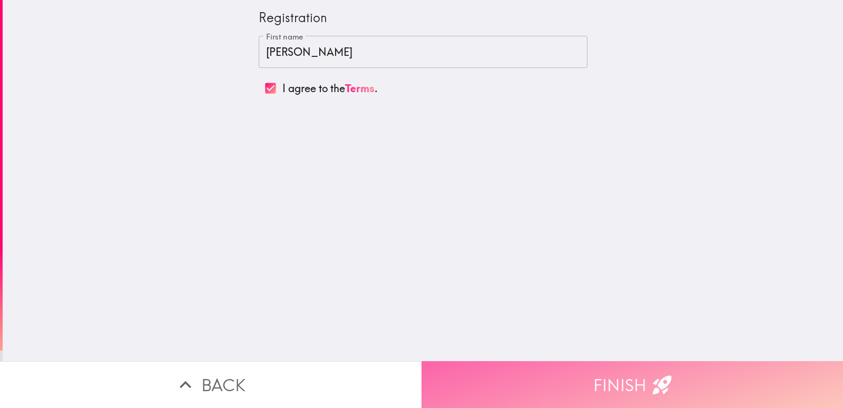
click at [624, 388] on button "Finish" at bounding box center [631, 384] width 421 height 47
